Goal: Task Accomplishment & Management: Manage account settings

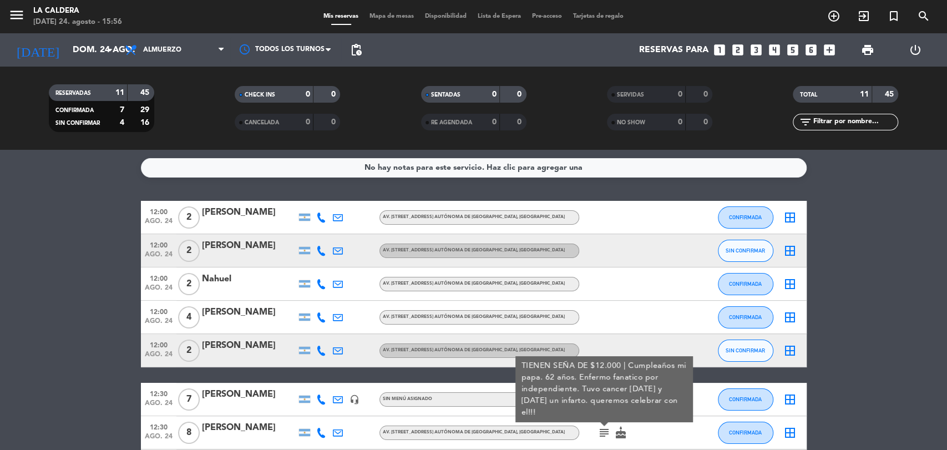
scroll to position [123, 0]
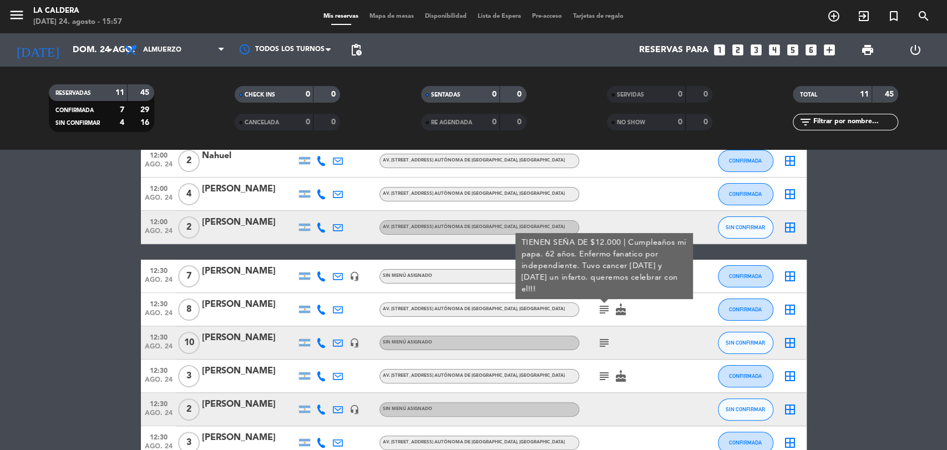
click at [108, 63] on div "[DATE] [DATE] arrow_drop_down" at bounding box center [63, 49] width 111 height 33
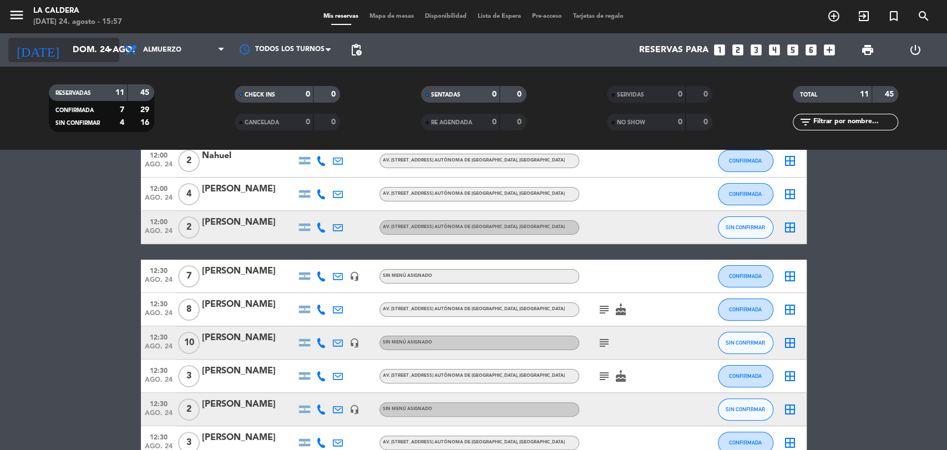
click at [103, 40] on input "dom. 24 ago." at bounding box center [125, 50] width 117 height 22
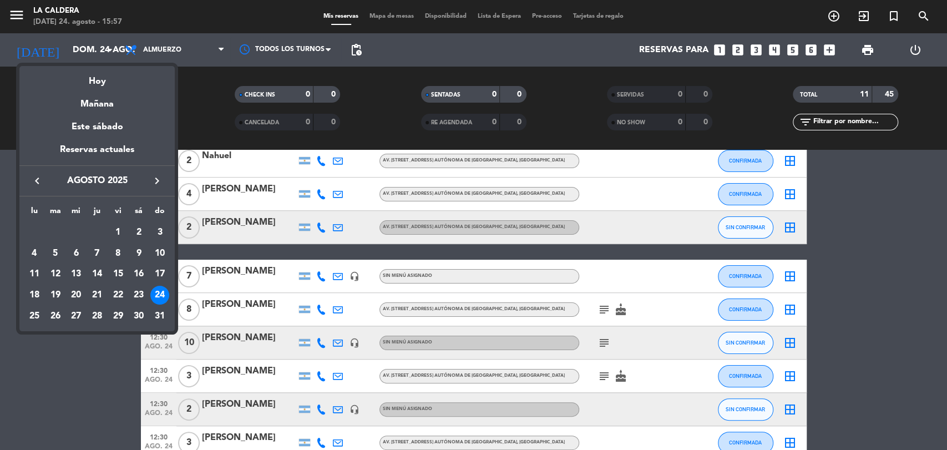
click at [140, 316] on div "30" at bounding box center [138, 316] width 19 height 19
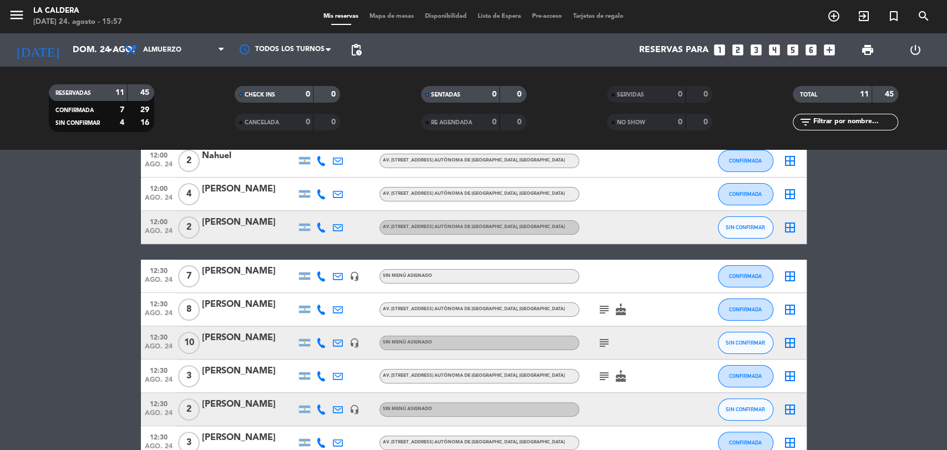
type input "sáb. 30 ago."
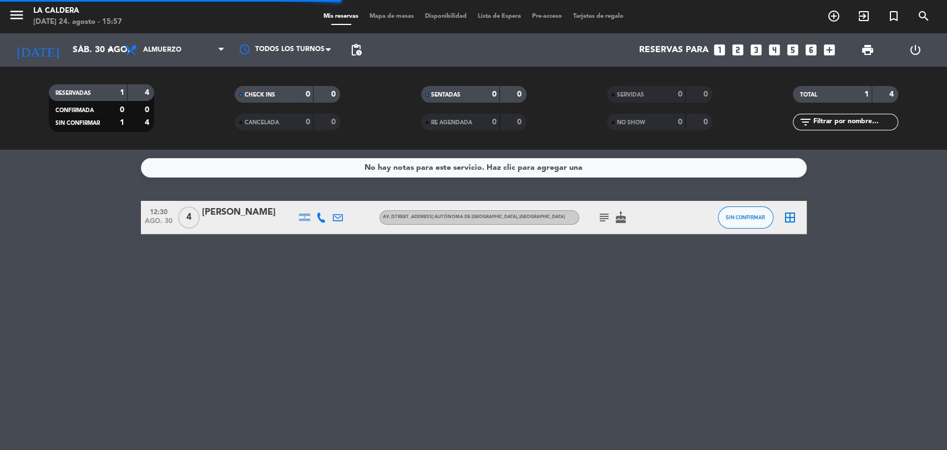
scroll to position [0, 0]
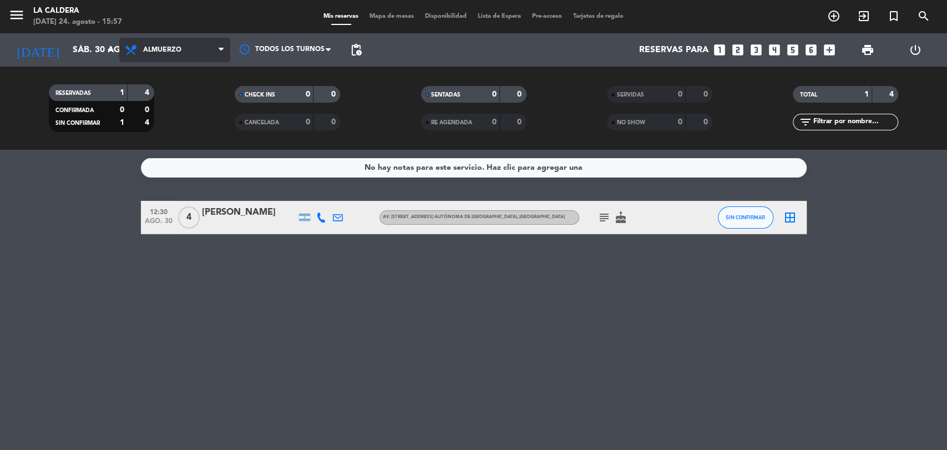
click at [178, 59] on span "Almuerzo" at bounding box center [174, 50] width 111 height 24
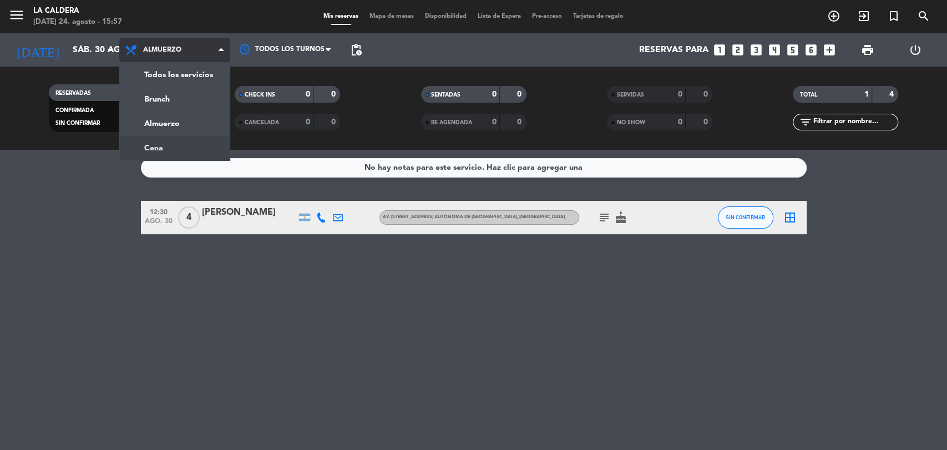
click at [165, 143] on div "menu La [PERSON_NAME][DATE] 24. agosto - 15:57 Mis reservas Mapa de mesas Dispo…" at bounding box center [473, 75] width 947 height 150
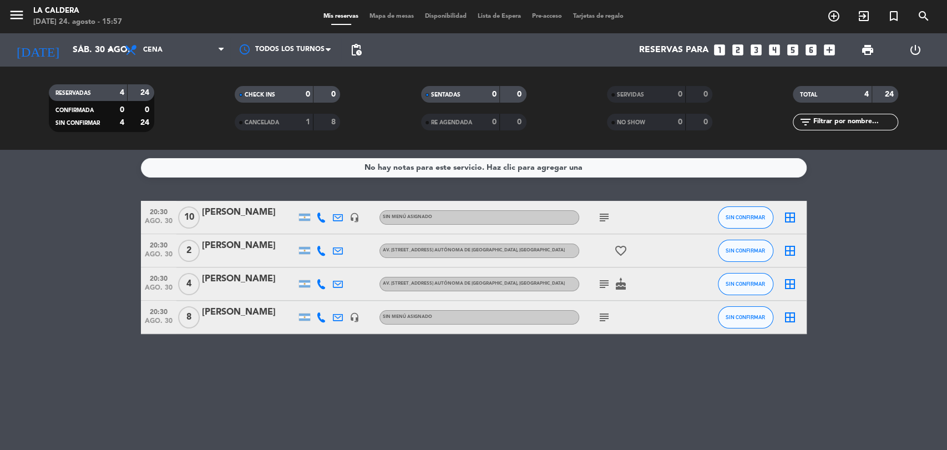
click at [596, 319] on span "subject" at bounding box center [604, 317] width 17 height 13
click at [606, 321] on icon "subject" at bounding box center [603, 317] width 13 height 13
click at [247, 308] on div "[PERSON_NAME]" at bounding box center [249, 312] width 94 height 14
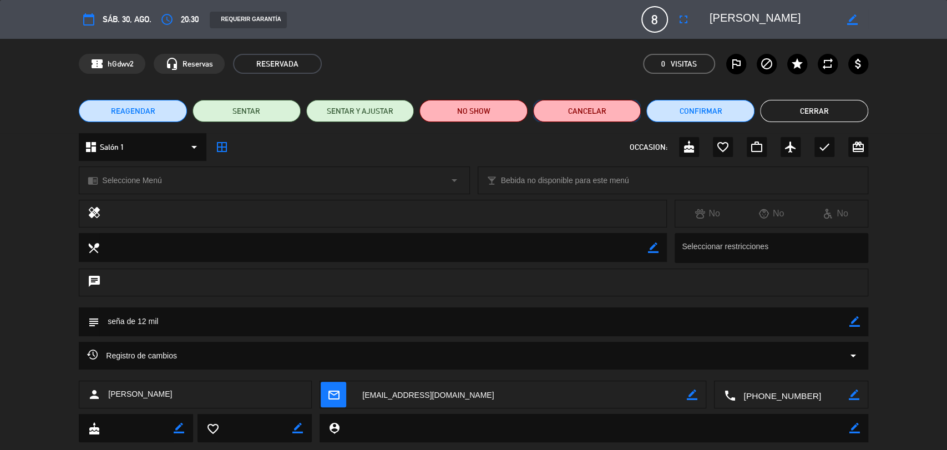
click at [592, 113] on button "Cancelar" at bounding box center [587, 111] width 108 height 22
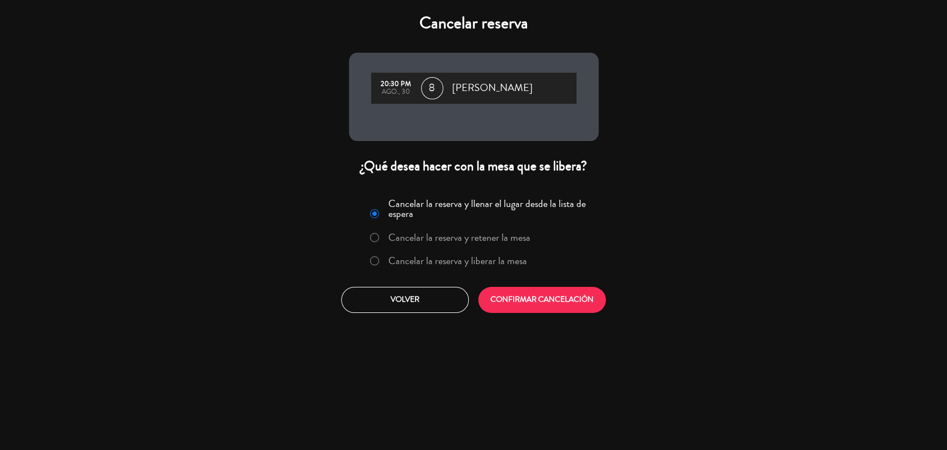
click at [460, 232] on label "Cancelar la reserva y retener la mesa" at bounding box center [459, 237] width 142 height 10
click at [475, 265] on label "Cancelar la reserva y liberar la mesa" at bounding box center [457, 261] width 139 height 10
click at [475, 214] on label "Cancelar la reserva y llenar el lugar desde la lista de espera" at bounding box center [489, 209] width 203 height 20
click at [494, 292] on button "CONFIRMAR CANCELACIÓN" at bounding box center [542, 300] width 128 height 26
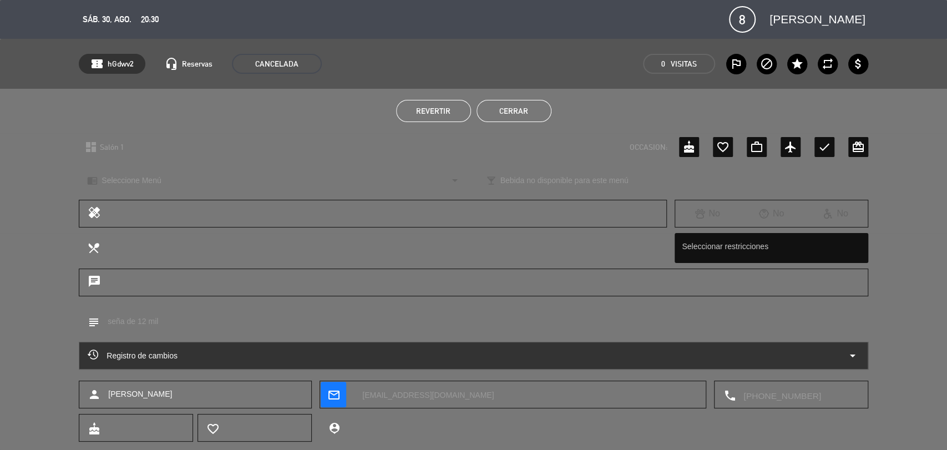
click at [501, 123] on div "Revertir Cerrar" at bounding box center [473, 111] width 947 height 44
click at [495, 105] on button "Cerrar" at bounding box center [513, 111] width 75 height 22
